Goal: Browse casually

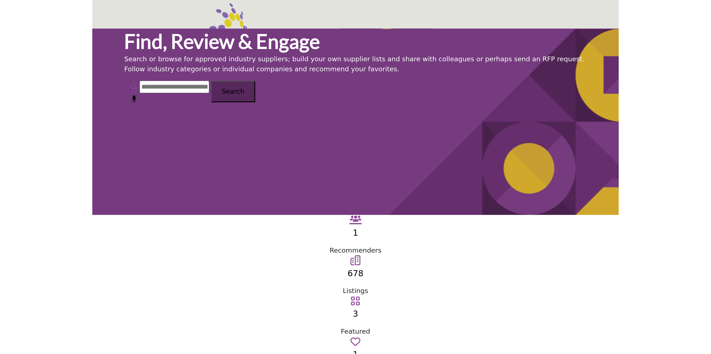
scroll to position [623, 0]
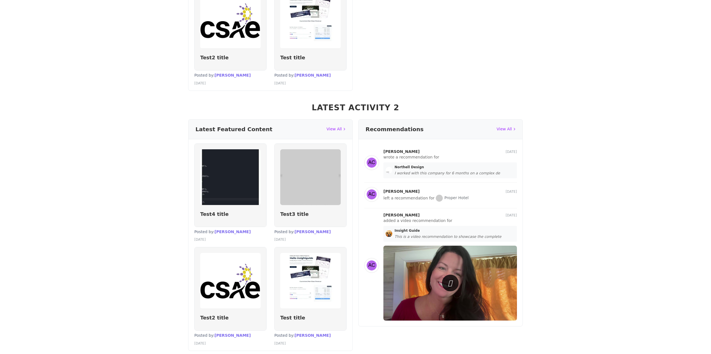
click at [354, 98] on section "Latest Activity 2 Latest Featured Content View All Test4 title Mauris faucibus …" at bounding box center [355, 226] width 711 height 260
click at [354, 238] on div at bounding box center [450, 283] width 18 height 18
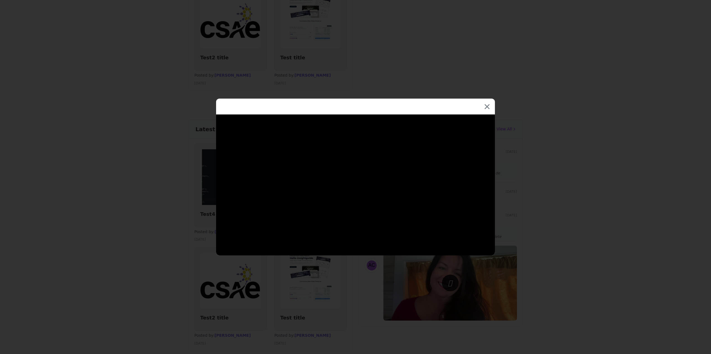
click at [354, 102] on div "×" at bounding box center [355, 177] width 711 height 354
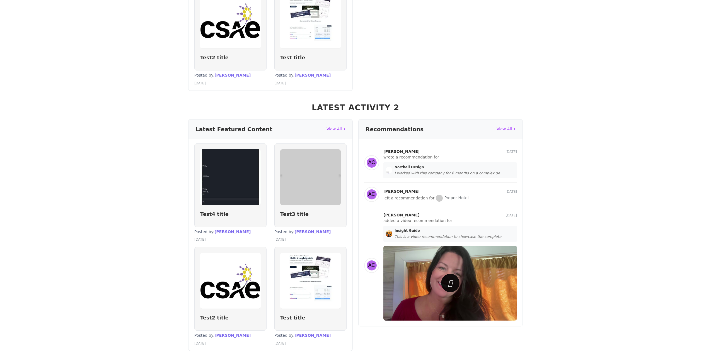
click at [354, 238] on div at bounding box center [450, 283] width 18 height 18
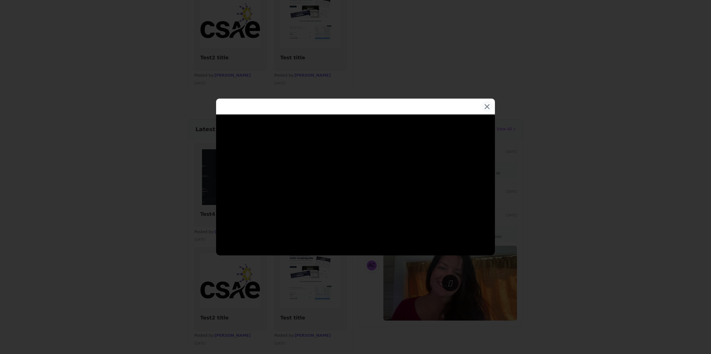
click at [354, 105] on button "×" at bounding box center [486, 106] width 11 height 11
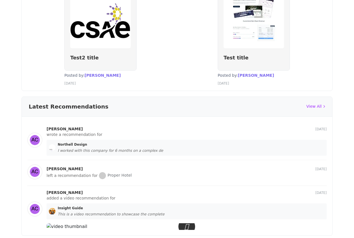
click at [83, 238] on html "Home Browse Categories Invite Suppliers Contact Us" at bounding box center [177, 158] width 354 height 1562
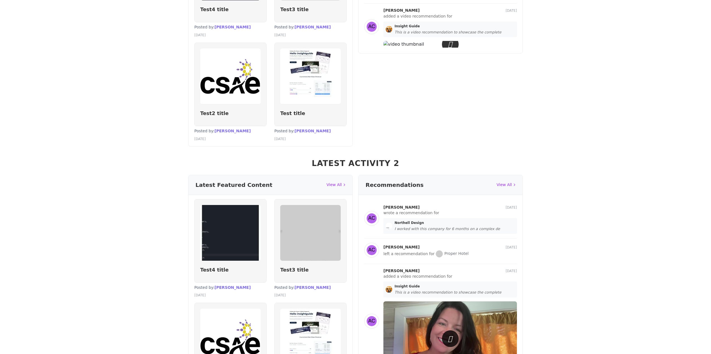
scroll to position [596, 0]
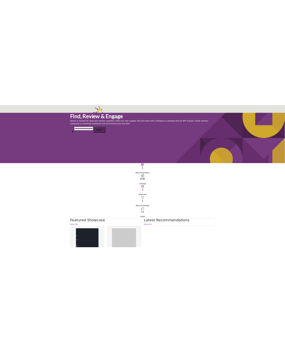
scroll to position [596, 0]
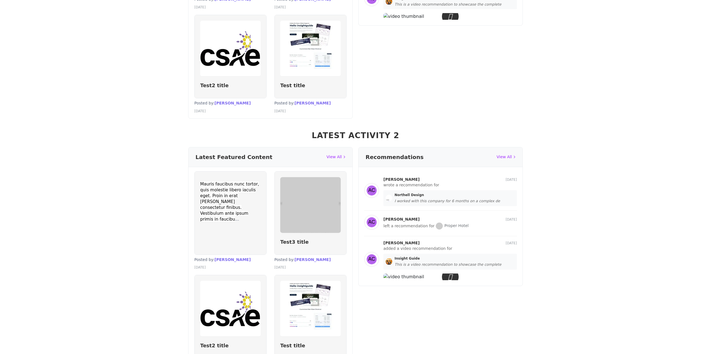
drag, startPoint x: 246, startPoint y: 142, endPoint x: 522, endPoint y: 226, distance: 289.0
click at [522, 226] on div "Latest Activity 2 Latest Featured Content View All Test4 title Mauris faucibus …" at bounding box center [355, 254] width 368 height 260
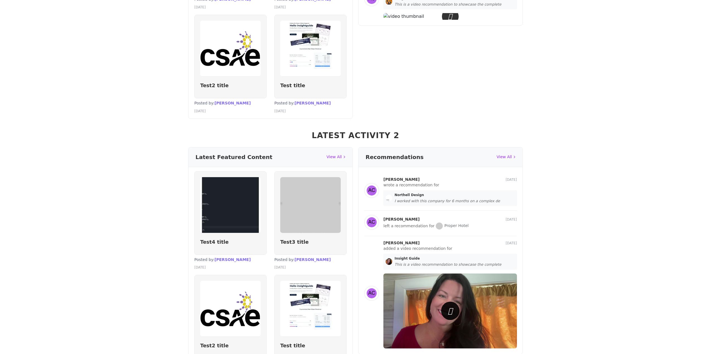
drag, startPoint x: 477, startPoint y: 205, endPoint x: 446, endPoint y: 207, distance: 31.0
click at [446, 302] on div at bounding box center [450, 311] width 18 height 18
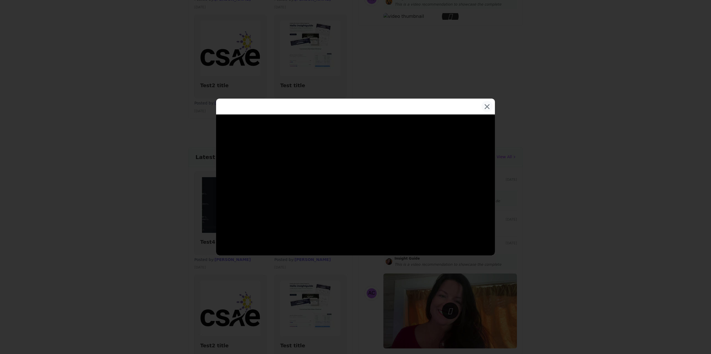
click at [486, 106] on button "×" at bounding box center [486, 106] width 11 height 11
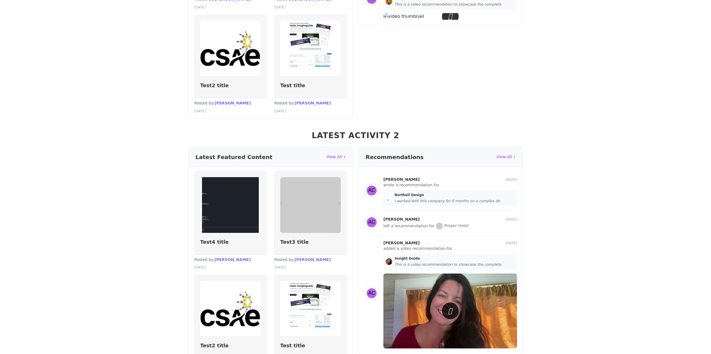
click at [441, 274] on img at bounding box center [449, 311] width 133 height 75
click at [450, 305] on icon at bounding box center [450, 310] width 4 height 11
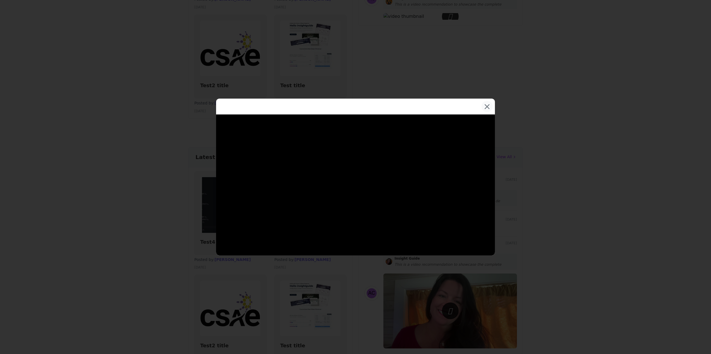
click at [489, 106] on button "×" at bounding box center [486, 106] width 11 height 11
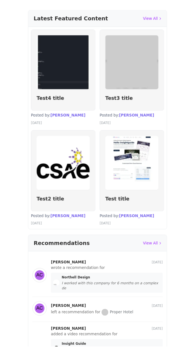
scroll to position [1284, 0]
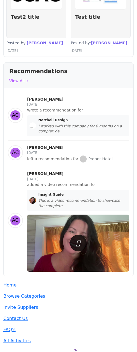
drag, startPoint x: 135, startPoint y: 131, endPoint x: 113, endPoint y: 131, distance: 22.9
click at [113, 131] on div "Latest Activity 2 Latest Featured Content View All Test4 title Mauris faucibus …" at bounding box center [68, 46] width 137 height 472
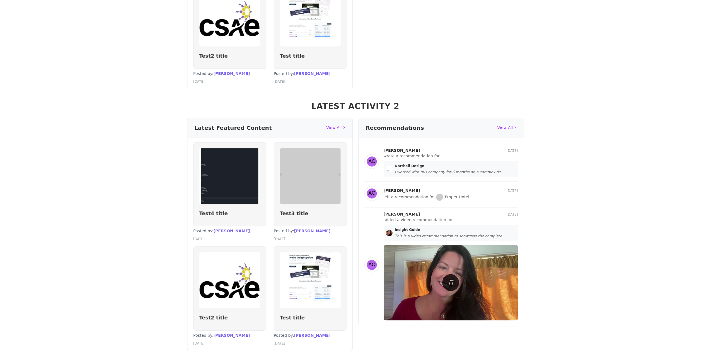
scroll to position [623, 0]
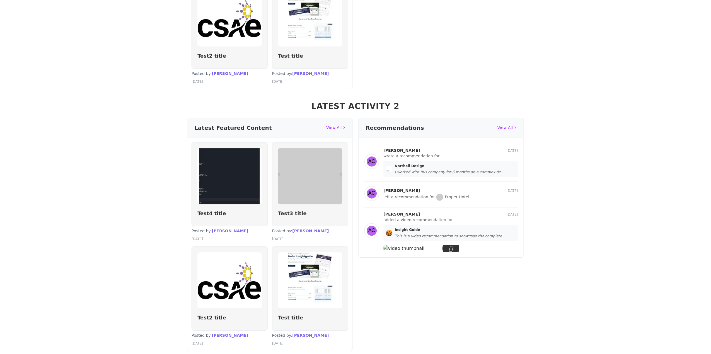
scroll to position [623, 0]
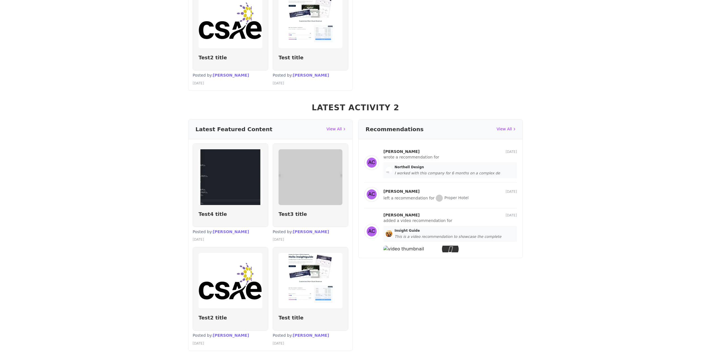
click at [594, 227] on section "Latest Activity 2 Latest Featured Content View All Test4 title Mauris faucibus …" at bounding box center [355, 226] width 711 height 260
click at [488, 241] on div "Recommendations View All J C 1 day ago wrote a recommendation for Northell Desi…" at bounding box center [440, 235] width 164 height 232
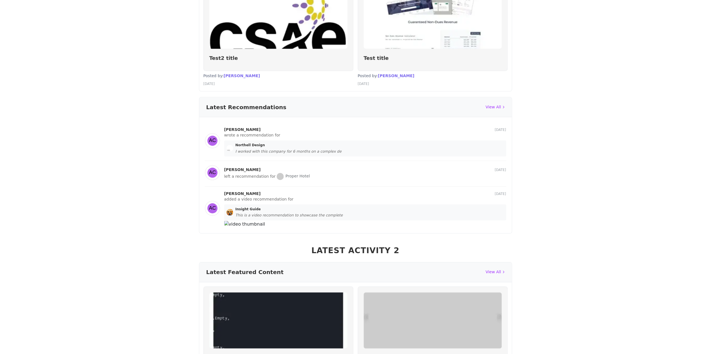
scroll to position [568, 0]
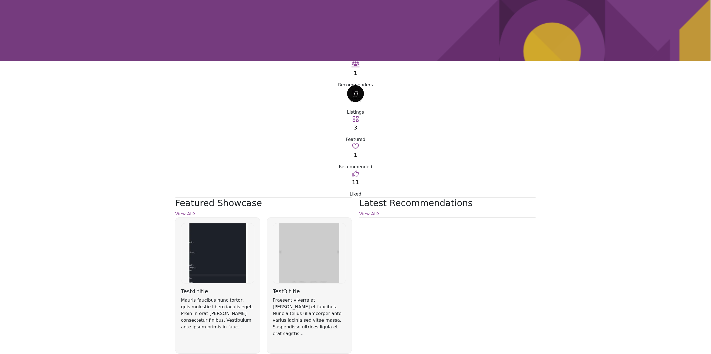
scroll to position [251, 0]
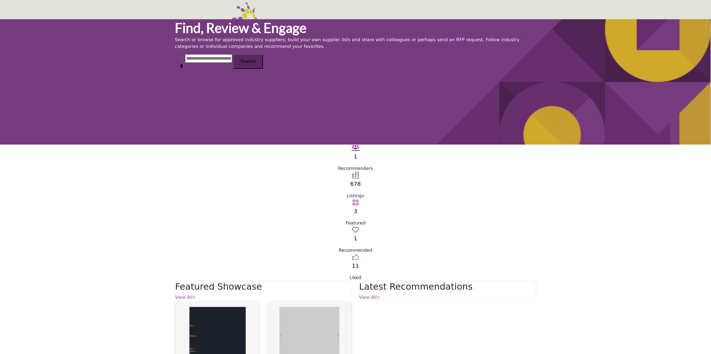
scroll to position [106, 0]
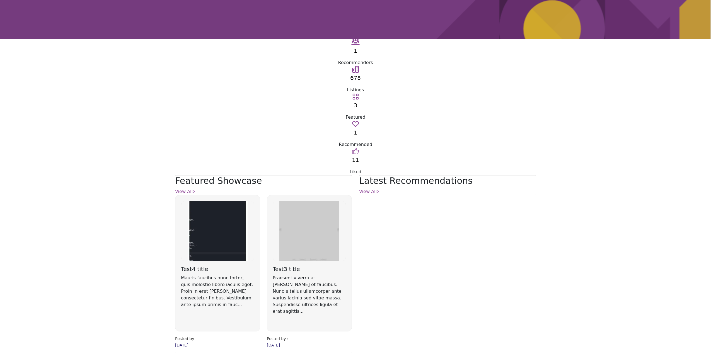
click at [570, 175] on section "Featured Showcase View All [DATE] [DATE] View All" at bounding box center [355, 264] width 711 height 178
click at [559, 175] on section "Featured Showcase View All [DATE] [DATE] View All" at bounding box center [355, 264] width 711 height 178
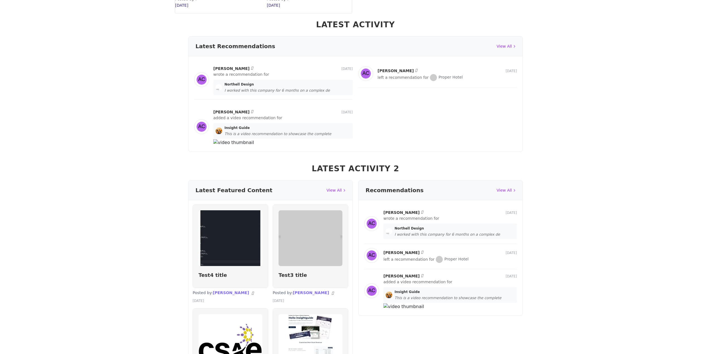
scroll to position [508, 0]
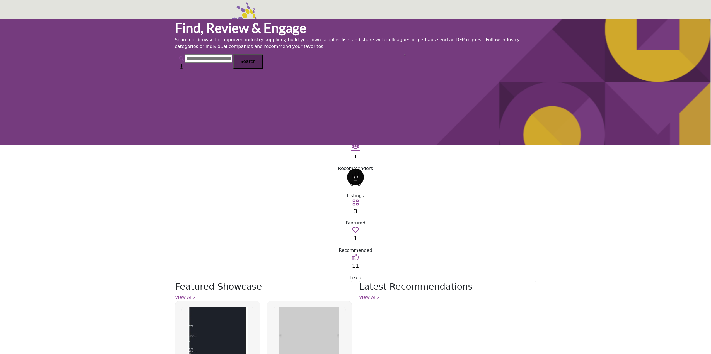
click at [539, 111] on div "Find, Review & Engage Search or browse for approved industry suppliers; build y…" at bounding box center [355, 81] width 711 height 125
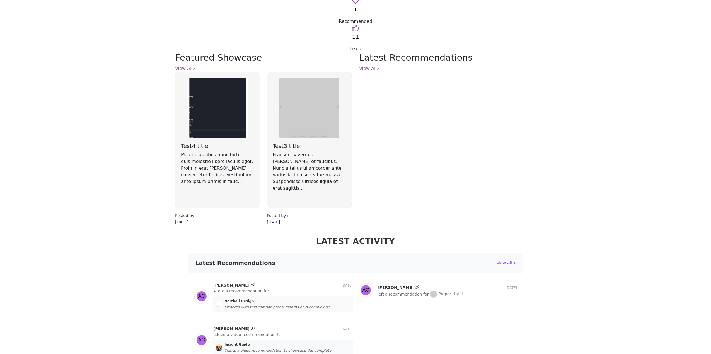
scroll to position [145, 0]
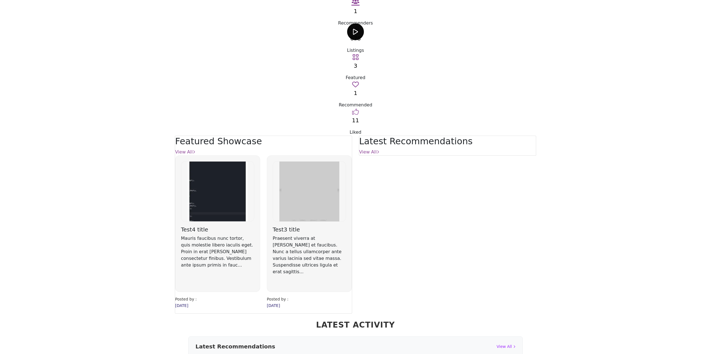
drag, startPoint x: 353, startPoint y: 32, endPoint x: 380, endPoint y: 178, distance: 148.1
click at [380, 178] on div "Latest Recommendations View All" at bounding box center [447, 225] width 184 height 178
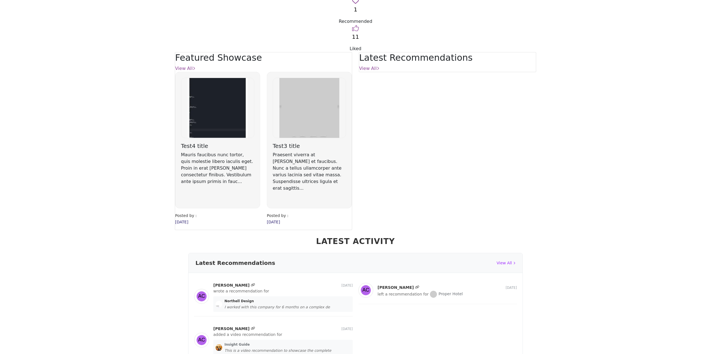
scroll to position [257, 0]
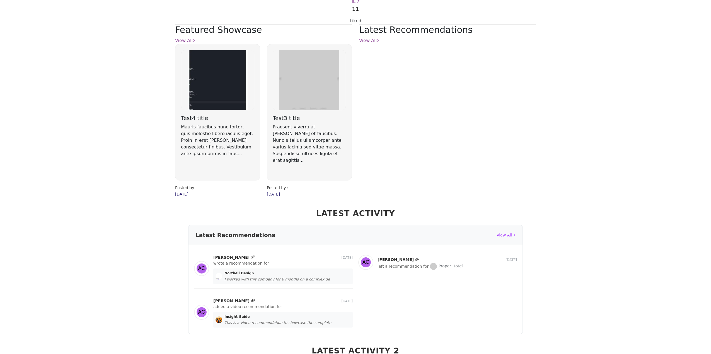
drag, startPoint x: 229, startPoint y: 221, endPoint x: 234, endPoint y: 231, distance: 10.5
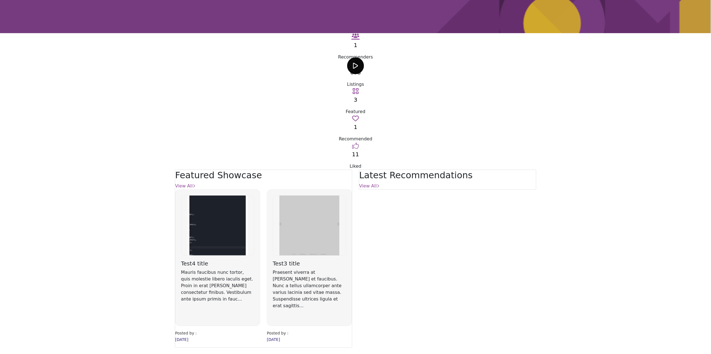
scroll to position [0, 0]
